Goal: Obtain resource: Download file/media

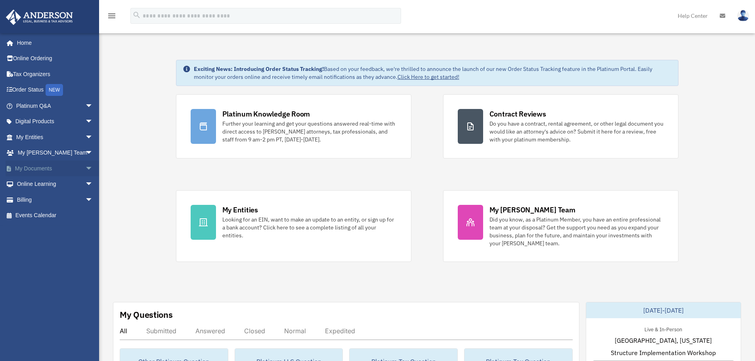
click at [85, 165] on span "arrow_drop_down" at bounding box center [93, 169] width 16 height 16
click at [36, 182] on link "Box" at bounding box center [58, 184] width 94 height 16
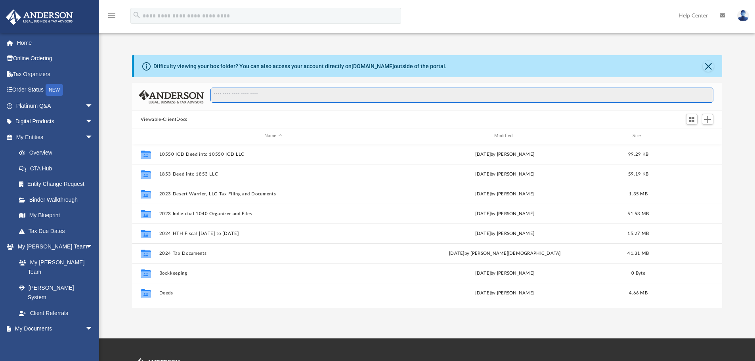
click at [240, 97] on input "Search files and folders" at bounding box center [461, 95] width 503 height 15
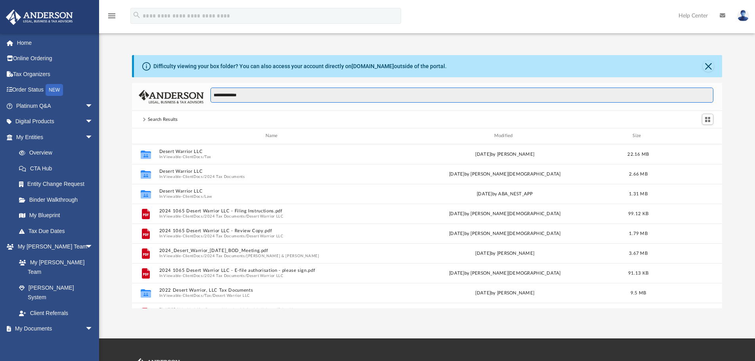
type input "**********"
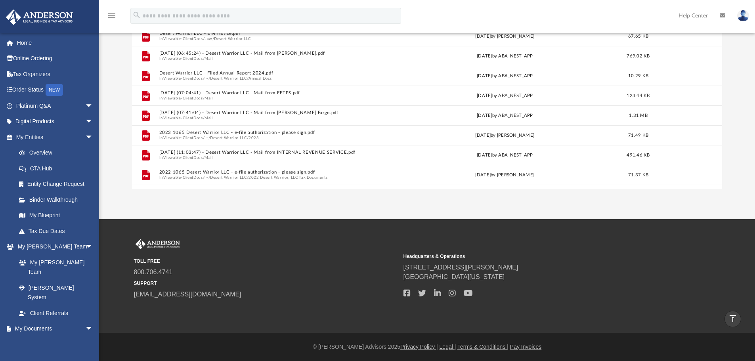
scroll to position [529, 0]
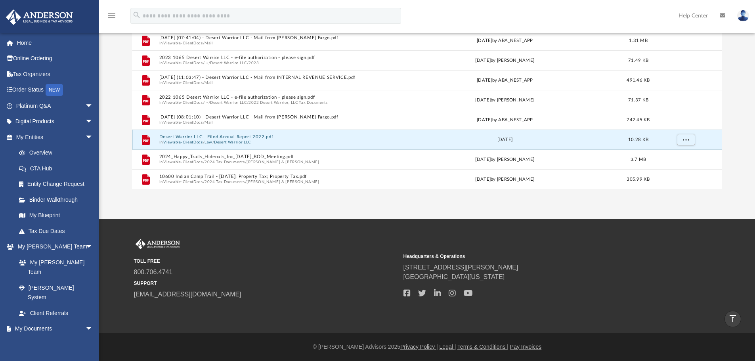
click at [199, 139] on button "Desert Warrior LLC - Filed Annual Report 2022.pdf" at bounding box center [273, 136] width 228 height 5
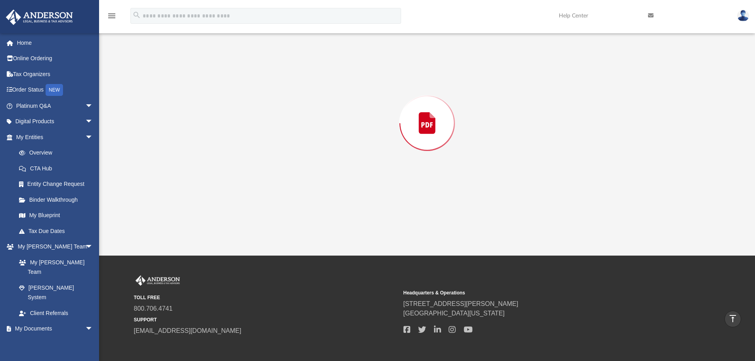
click at [199, 139] on div "Preview" at bounding box center [427, 123] width 591 height 205
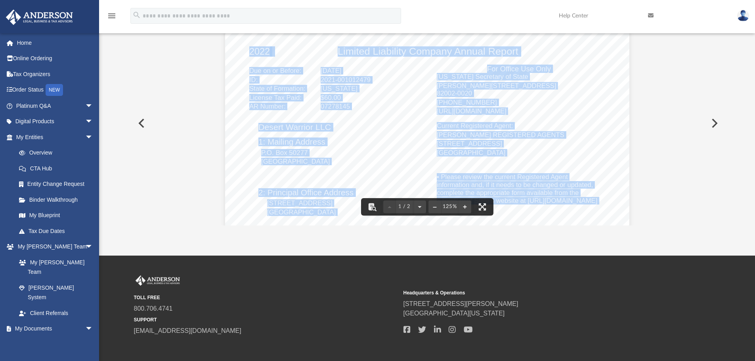
click at [358, 172] on div "2022 Limited Liability Company Annual Report • Please review the current Regist…" at bounding box center [427, 288] width 404 height 523
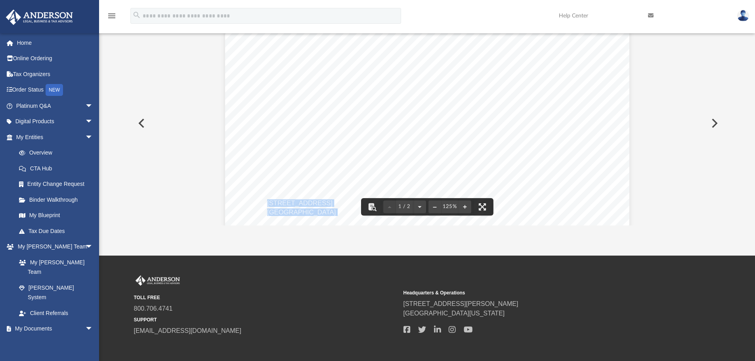
drag, startPoint x: 265, startPoint y: 203, endPoint x: 331, endPoint y: 214, distance: 67.1
click at [331, 214] on div "2022 Limited Liability Company Annual Report • Please review the current Regist…" at bounding box center [427, 288] width 404 height 523
